Goal: Communication & Community: Answer question/provide support

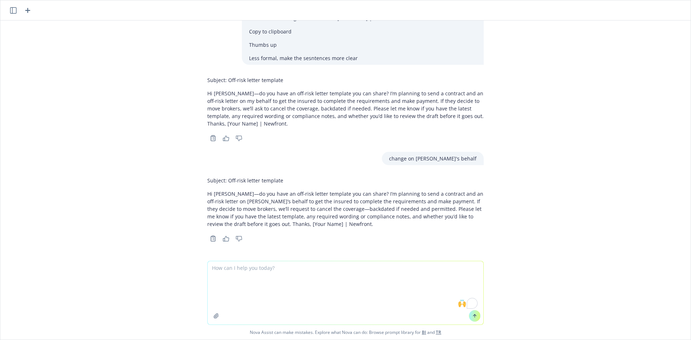
scroll to position [360, 0]
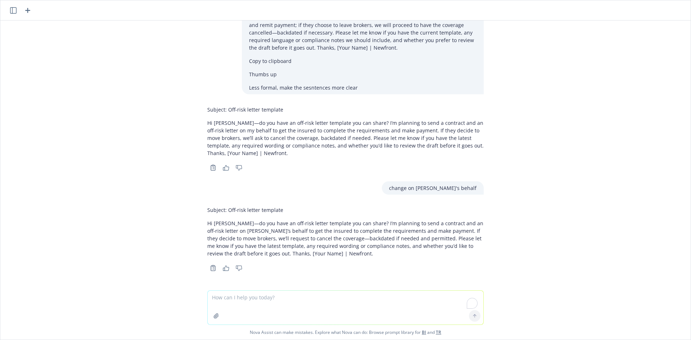
paste textarea "can you reply and add the BI | AFFIRM email and ask if they can follow up and o…"
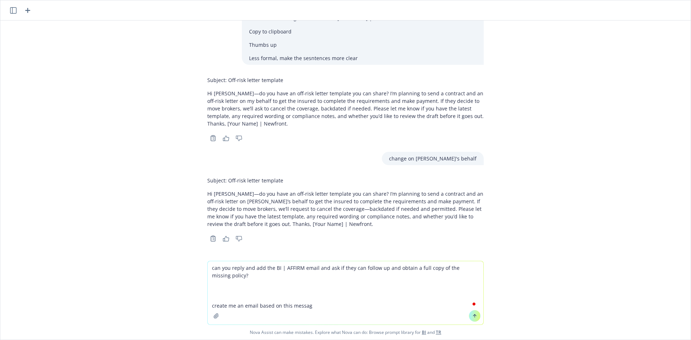
type textarea "can you reply and add the BI | AFFIRM email and ask if they can follow up and o…"
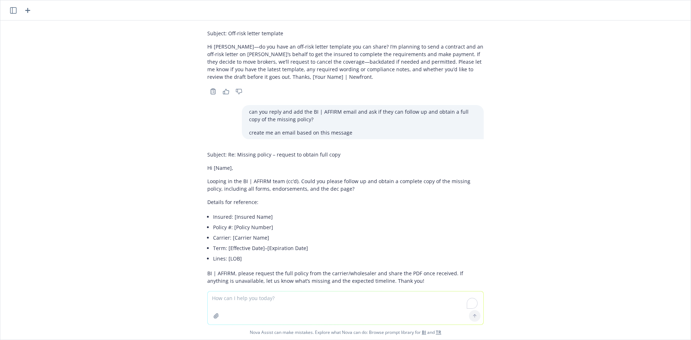
scroll to position [577, 0]
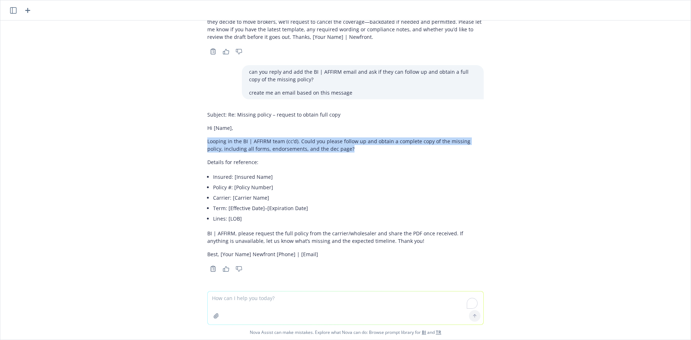
drag, startPoint x: 200, startPoint y: 143, endPoint x: 326, endPoint y: 152, distance: 126.3
click at [328, 154] on div "Subject: Re: Missing policy – request to obtain full copy Hi [Name], Looping in…" at bounding box center [346, 191] width 288 height 166
copy p "Looping in the BI | AFFIRM team (cc’d). Could you please follow up and obtain a…"
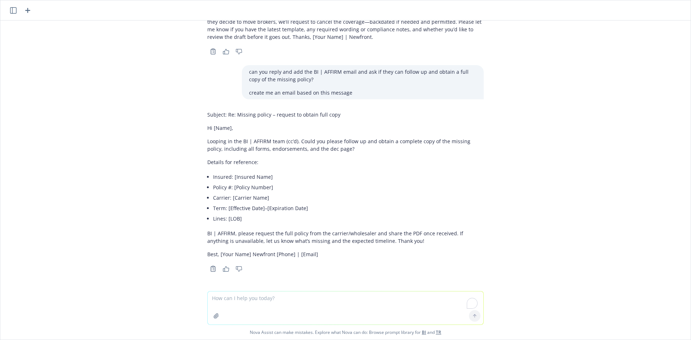
click at [319, 301] on textarea "To enrich screen reader interactions, please activate Accessibility in Grammarl…" at bounding box center [346, 308] width 276 height 33
paste textarea "Hi [PERSON_NAME], Looping in the @BI | Affirm Insurance HI team, could you foll…"
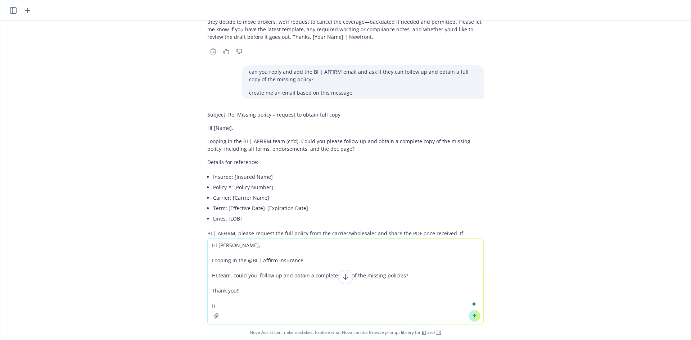
type textarea "Hi [PERSON_NAME], Looping in the @BI | Affirm Insurance HI team, could you foll…"
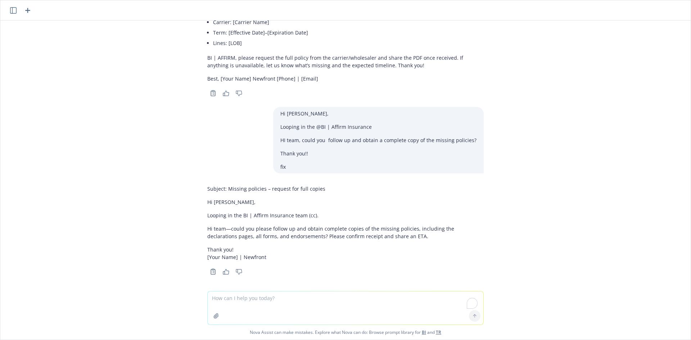
scroll to position [756, 0]
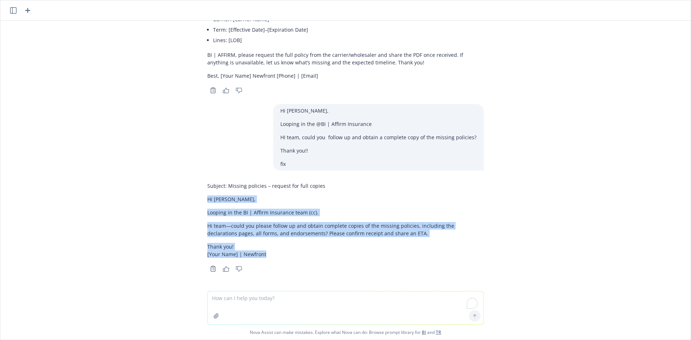
drag, startPoint x: 205, startPoint y: 202, endPoint x: 272, endPoint y: 251, distance: 83.2
click at [272, 251] on div "Subject: Missing policies – request for full copies Hi [PERSON_NAME], Looping i…" at bounding box center [346, 226] width 288 height 95
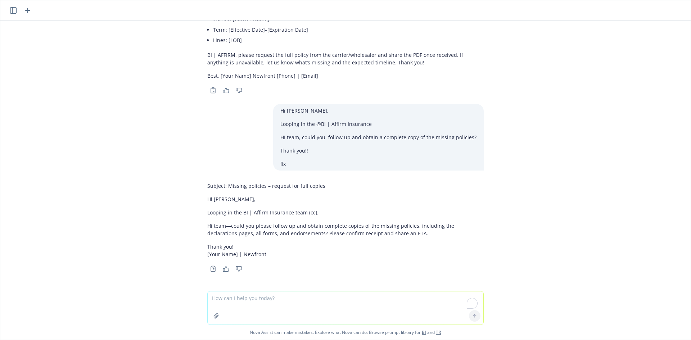
click at [275, 300] on textarea "To enrich screen reader interactions, please activate Accessibility in Grammarl…" at bounding box center [346, 308] width 276 height 33
type textarea "less formal"
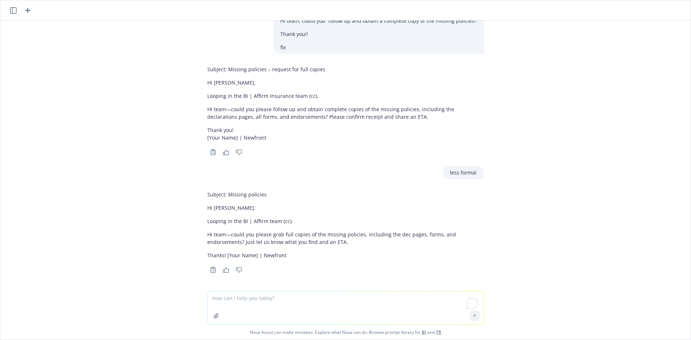
scroll to position [873, 0]
drag, startPoint x: 202, startPoint y: 229, endPoint x: 329, endPoint y: 237, distance: 127.7
click at [329, 237] on div "Subject: Missing policies Hi [PERSON_NAME], Looping in the BI | Affirm team (cc…" at bounding box center [346, 230] width 288 height 87
click at [342, 241] on p "Hi team—could you please grab full copies of the missing policies, including th…" at bounding box center [345, 237] width 277 height 15
drag, startPoint x: 300, startPoint y: 240, endPoint x: 186, endPoint y: 242, distance: 114.2
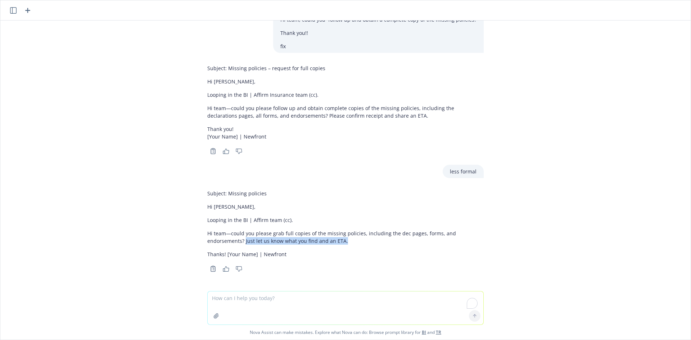
click at [186, 242] on div "ask her if she has an “off risk” letter template and advise you are going to se…" at bounding box center [345, 156] width 691 height 271
click at [330, 263] on div "Subject: Missing policies Hi [PERSON_NAME], Looping in the BI | Affirm team (cc…" at bounding box center [345, 230] width 277 height 87
click at [283, 302] on textarea "To enrich screen reader interactions, please activate Accessibility in Grammarl…" at bounding box center [346, 308] width 276 height 33
type textarea "add filling in for Ivoree as she isopn PTO"
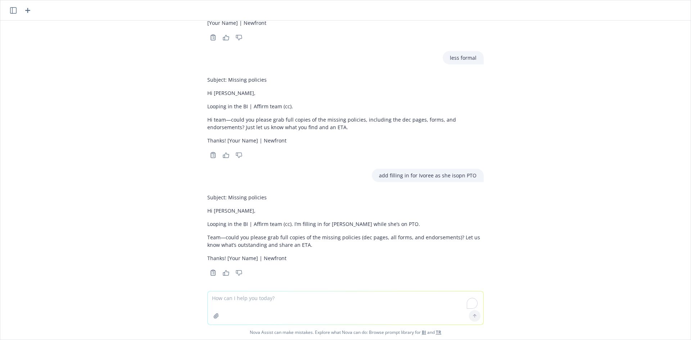
scroll to position [991, 0]
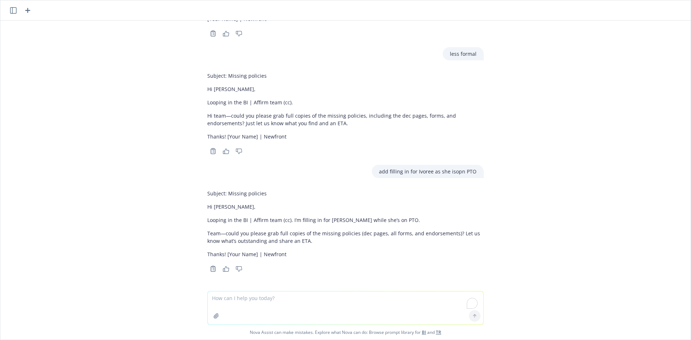
paste textarea "FEel free to remove [PERSON_NAME] email on this thread for future replies and i…"
type textarea "FEel free to remove [PERSON_NAME] email on this thread for future replies and i…"
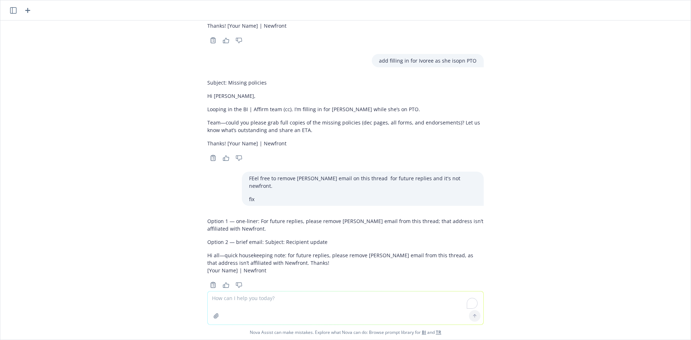
scroll to position [1111, 0]
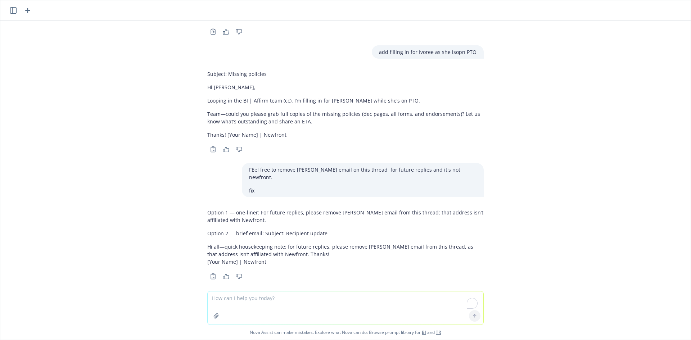
click at [287, 301] on textarea "To enrich screen reader interactions, please activate Accessibility in Grammarl…" at bounding box center [346, 308] width 276 height 33
paste textarea "FEel free to remove [PERSON_NAME] email on this thread for future replies and i…"
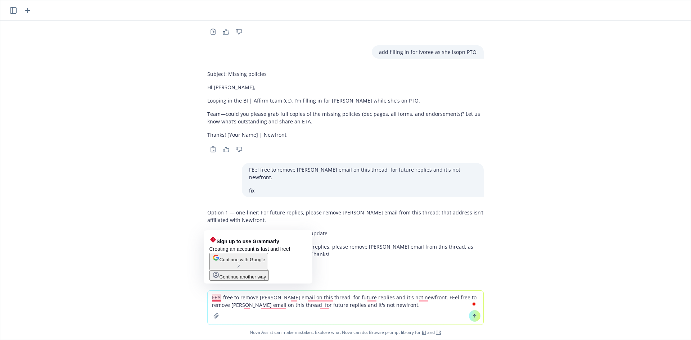
paste textarea "To enrich screen reader interactions, please activate Accessibility in Grammarl…"
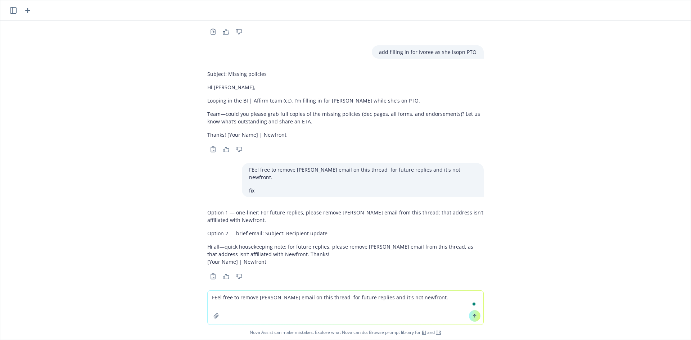
drag, startPoint x: 210, startPoint y: 299, endPoint x: 224, endPoint y: 296, distance: 15.0
click at [210, 298] on textarea "FEel free to remove [PERSON_NAME] email on this thread for future replies and i…" at bounding box center [346, 308] width 276 height 34
click at [455, 303] on textarea "Hi [PERSON_NAME], FEel free to remove [PERSON_NAME] email on this thread for fu…" at bounding box center [346, 308] width 276 height 34
type textarea "Hi [PERSON_NAME], FEel free to remove [PERSON_NAME] email on this thread for fu…"
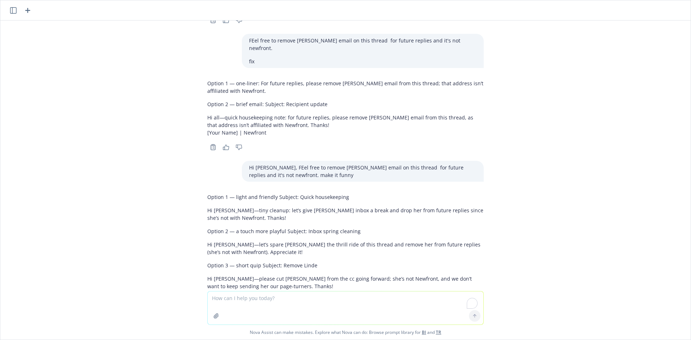
scroll to position [1264, 0]
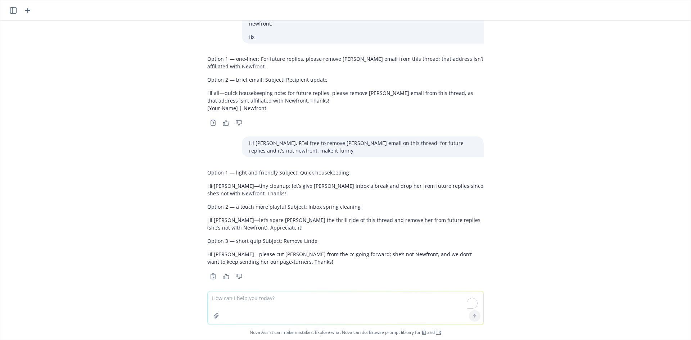
click at [270, 299] on textarea "To enrich screen reader interactions, please activate Accessibility in Grammarl…" at bounding box center [346, 308] width 276 height 33
type textarea "p"
type textarea ";ess formal"
type textarea "less formal"
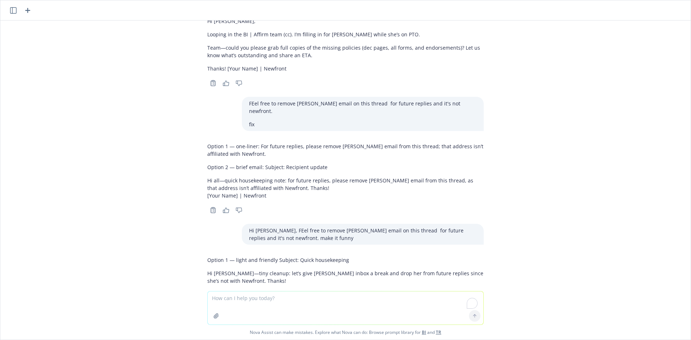
scroll to position [1342, 0]
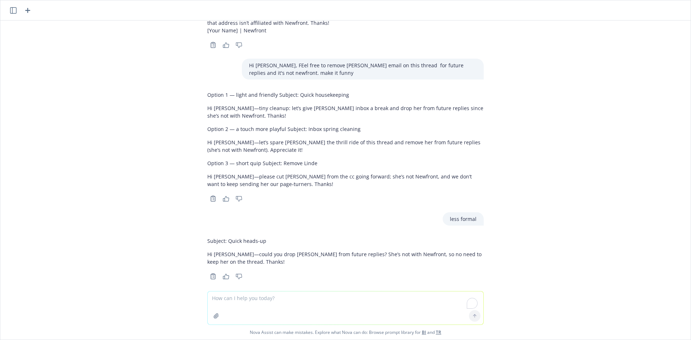
click at [241, 251] on p "Hi [PERSON_NAME]—could you drop [PERSON_NAME] from future replies? She’s not wi…" at bounding box center [345, 258] width 277 height 15
click at [260, 290] on div at bounding box center [345, 294] width 679 height 9
click at [268, 301] on textarea "To enrich screen reader interactions, please activate Accessibility in Grammarl…" at bounding box center [346, 308] width 276 height 33
paste textarea "Hi [PERSON_NAME], [PERSON_NAME] email is incorrect (Not newfront). Feel free to…"
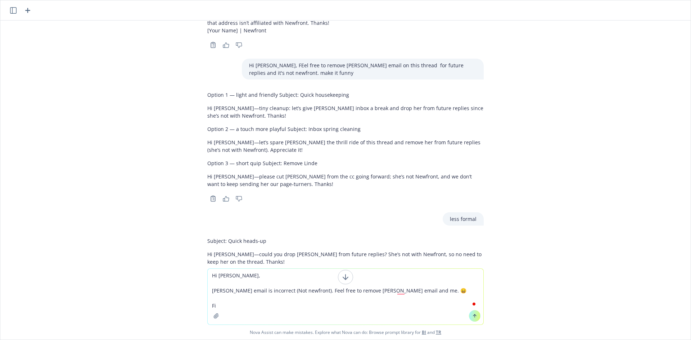
type textarea "Hi [PERSON_NAME], [PERSON_NAME] email is incorrect (Not newfront). Feel free to…"
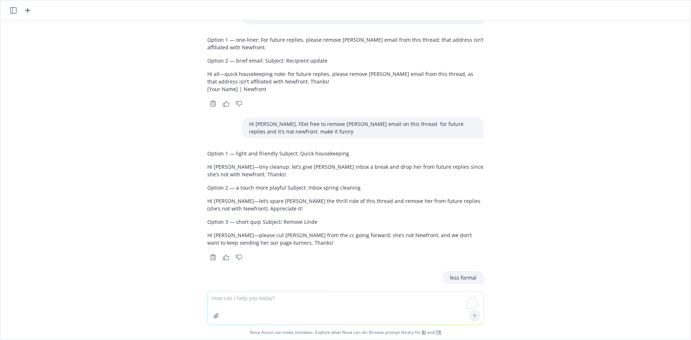
scroll to position [1447, 0]
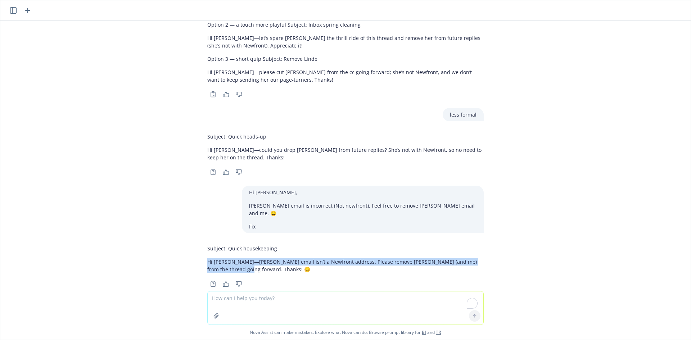
drag, startPoint x: 203, startPoint y: 247, endPoint x: 224, endPoint y: 252, distance: 21.8
click at [224, 258] on p "Hi [PERSON_NAME]—[PERSON_NAME] email isn’t a Newfront address. Please remove [P…" at bounding box center [345, 265] width 277 height 15
copy p "Hi [PERSON_NAME]—[PERSON_NAME] email isn’t a Newfront address. Please remove [P…"
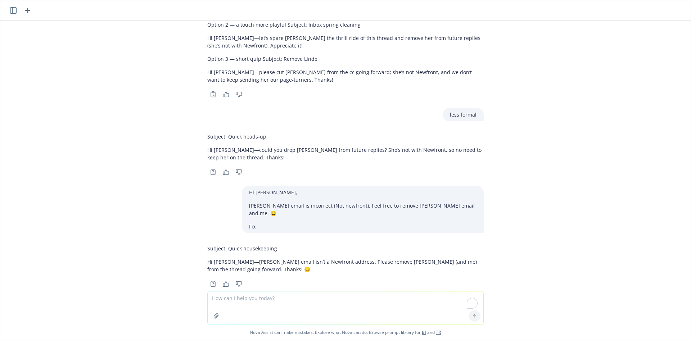
click at [323, 258] on p "Hi [PERSON_NAME]—[PERSON_NAME] email isn’t a Newfront address. Please remove [P…" at bounding box center [345, 265] width 277 height 15
drag, startPoint x: 319, startPoint y: 249, endPoint x: 231, endPoint y: 250, distance: 87.5
click at [231, 258] on p "Hi [PERSON_NAME]—[PERSON_NAME] email isn’t a Newfront address. Please remove [P…" at bounding box center [345, 265] width 277 height 15
copy p "[PERSON_NAME] email isn’t a Newfront addres"
click at [290, 308] on textarea "To enrich screen reader interactions, please activate Accessibility in Grammarl…" at bounding box center [346, 308] width 276 height 33
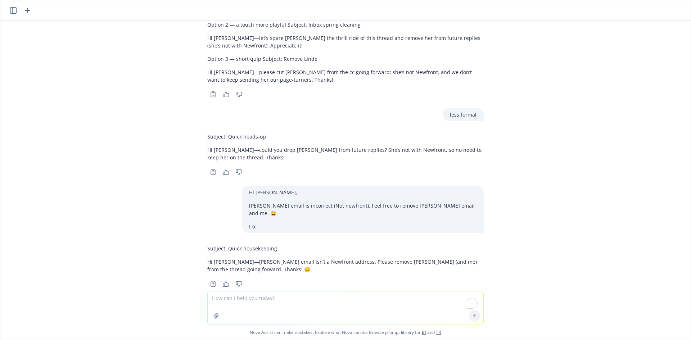
paste textarea "Hi [PERSON_NAME], [PERSON_NAME] email isn’t a Newfront address on this thread. …"
type textarea "Hi [PERSON_NAME], [PERSON_NAME] email isn’t a Newfront address on this thread. …"
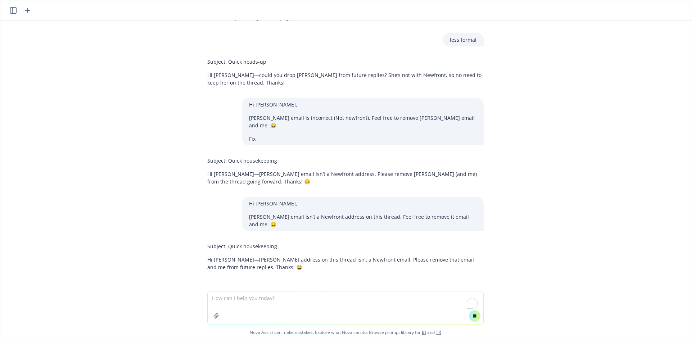
scroll to position [1538, 0]
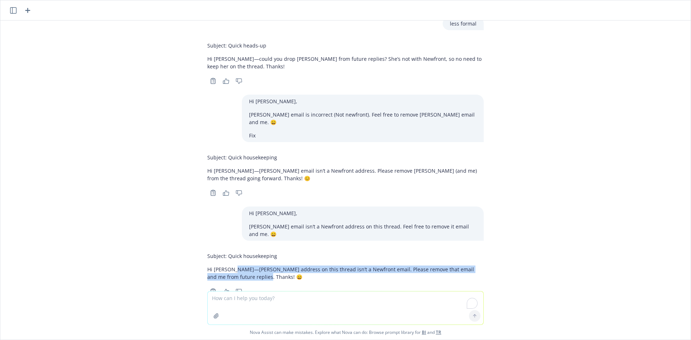
drag, startPoint x: 232, startPoint y: 246, endPoint x: 318, endPoint y: 257, distance: 87.2
click at [318, 266] on p "Hi [PERSON_NAME]—[PERSON_NAME] address on this thread isn’t a Newfront email. P…" at bounding box center [345, 273] width 277 height 15
copy p "[PERSON_NAME] address on this thread isn’t a Newfront email. Please remove that…"
